Goal: Information Seeking & Learning: Learn about a topic

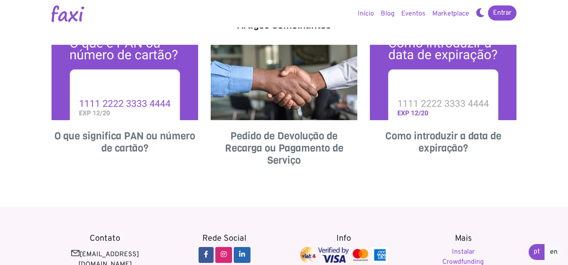
scroll to position [340, 0]
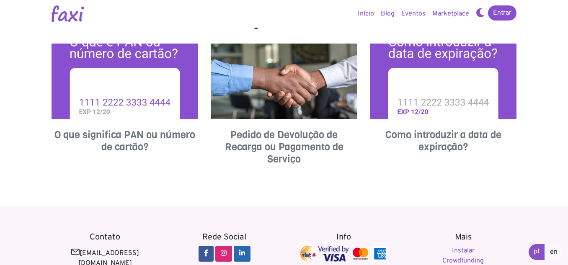
click at [309, 88] on img at bounding box center [284, 81] width 147 height 75
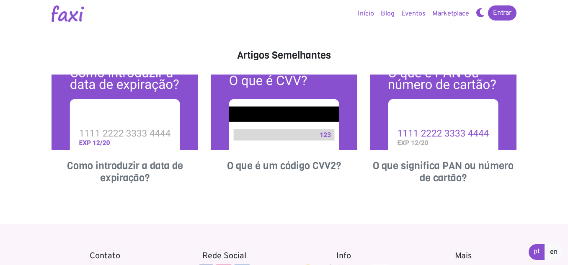
scroll to position [395, 0]
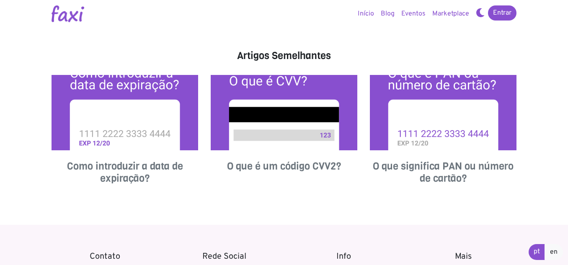
click at [310, 128] on img at bounding box center [284, 112] width 147 height 75
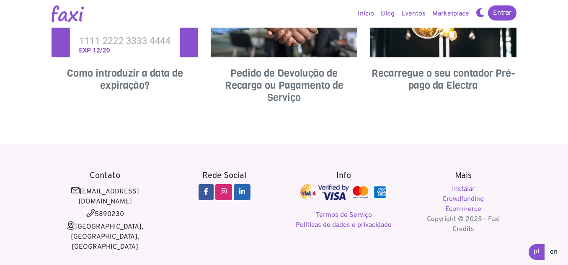
scroll to position [405, 0]
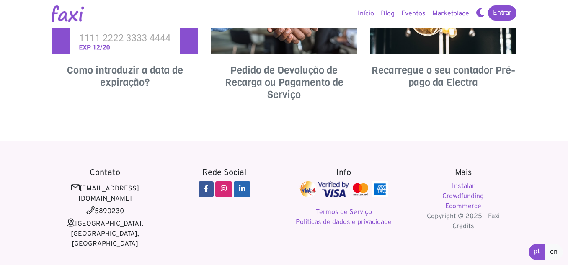
click at [378, 113] on div "Recarregue o seu contador Pré-pago da Electra" at bounding box center [442, 41] width 159 height 145
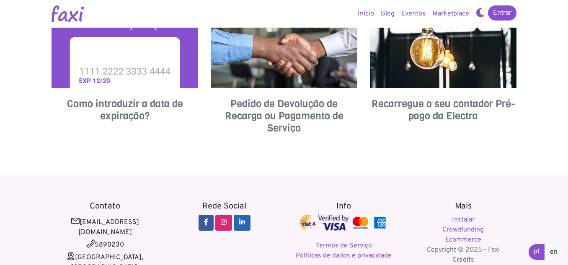
scroll to position [388, 0]
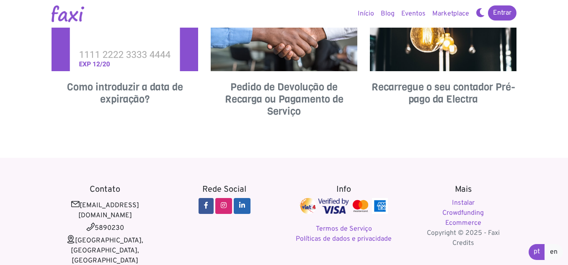
click at [301, 204] on img at bounding box center [307, 206] width 17 height 16
click at [343, 227] on link "Termos de Serviço" at bounding box center [344, 229] width 56 height 8
click at [316, 240] on link "Políticas de dados e privacidade" at bounding box center [344, 239] width 96 height 8
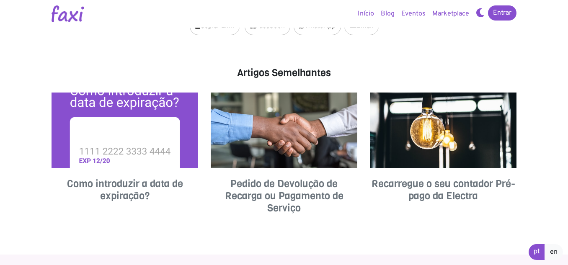
scroll to position [301, 0]
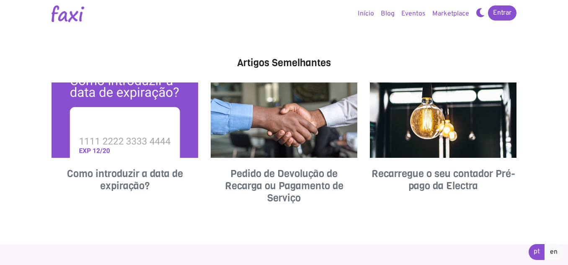
click at [169, 118] on img at bounding box center [124, 119] width 147 height 75
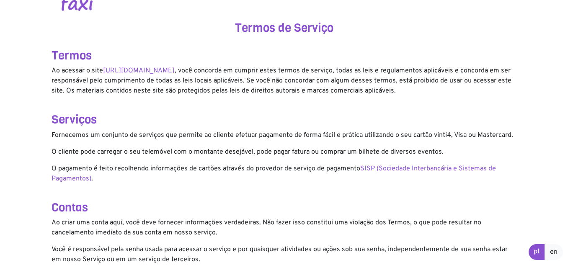
scroll to position [17, 0]
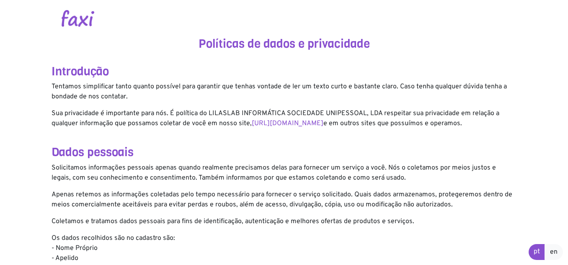
click at [498, 248] on p "Os dados recolhidos são no cadastro são: - Nome Próprio - Apelido - Email" at bounding box center [283, 253] width 465 height 40
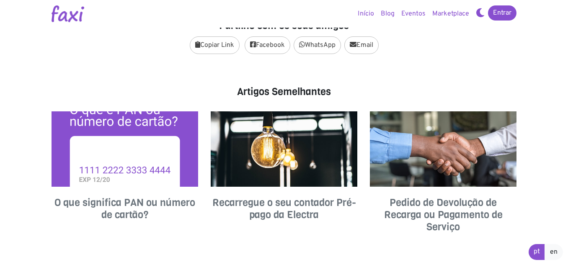
scroll to position [271, 0]
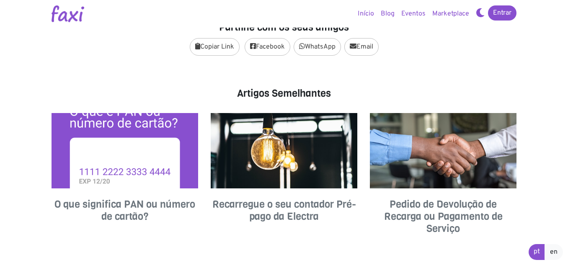
click at [119, 154] on img at bounding box center [124, 150] width 147 height 75
click at [404, 166] on img at bounding box center [443, 150] width 147 height 75
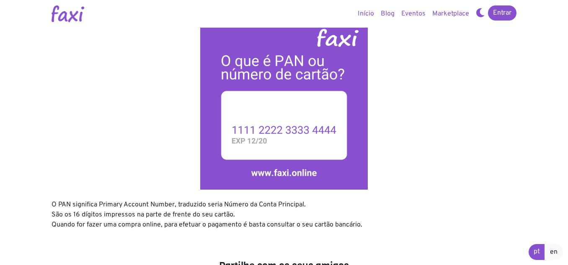
scroll to position [33, 0]
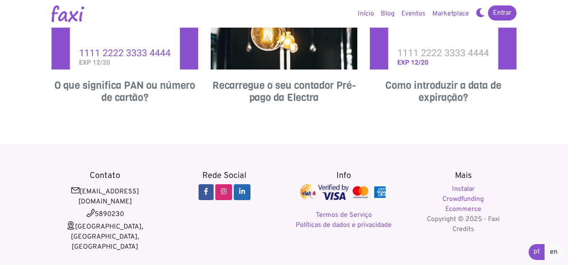
scroll to position [479, 0]
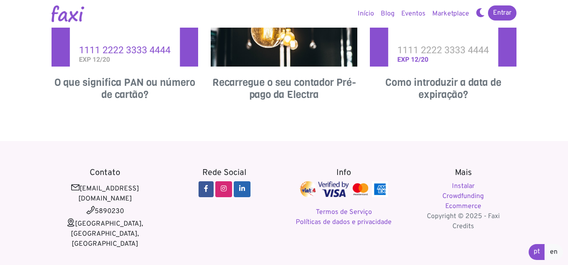
click at [145, 1] on nav "Entrar Início Blog Eventos Marketplace Entrar" at bounding box center [284, 14] width 568 height 28
click at [462, 189] on link "Instalar" at bounding box center [463, 186] width 23 height 8
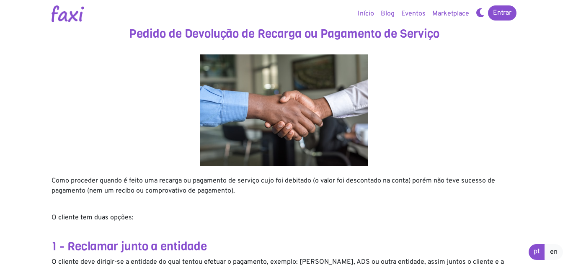
scroll to position [395, 0]
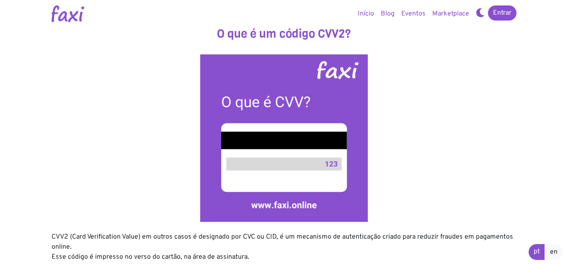
scroll to position [340, 0]
